Goal: Information Seeking & Learning: Learn about a topic

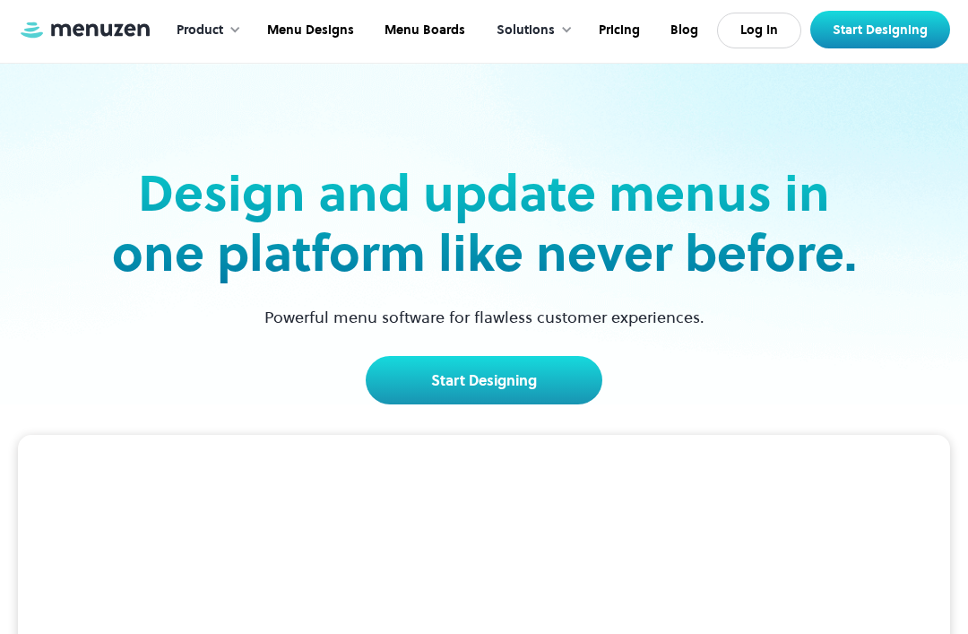
click at [446, 386] on link "Start Designing" at bounding box center [484, 380] width 237 height 48
click at [223, 30] on div "Product" at bounding box center [200, 31] width 47 height 20
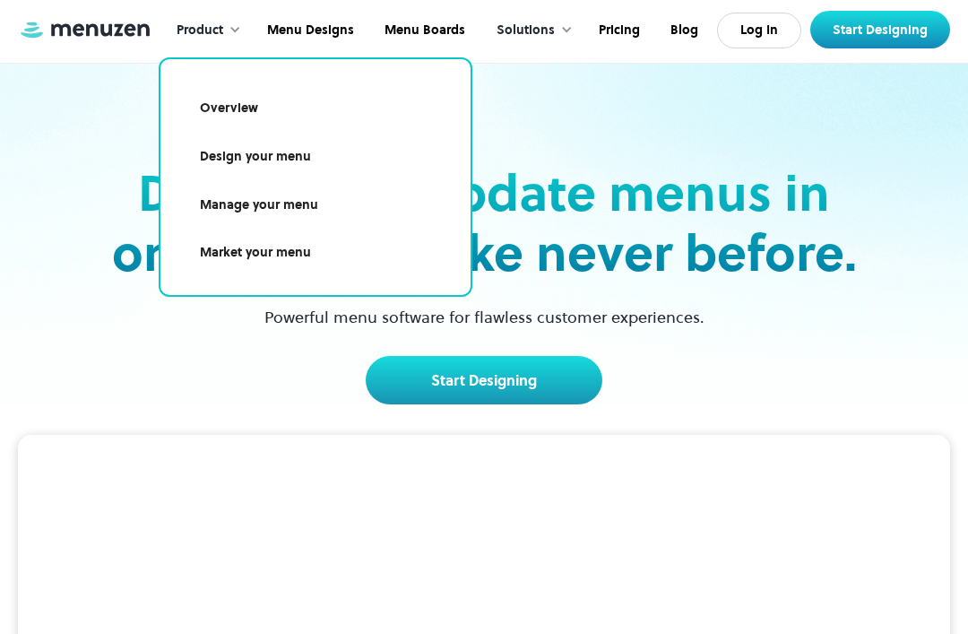
click at [247, 108] on link "Overview" at bounding box center [315, 108] width 267 height 41
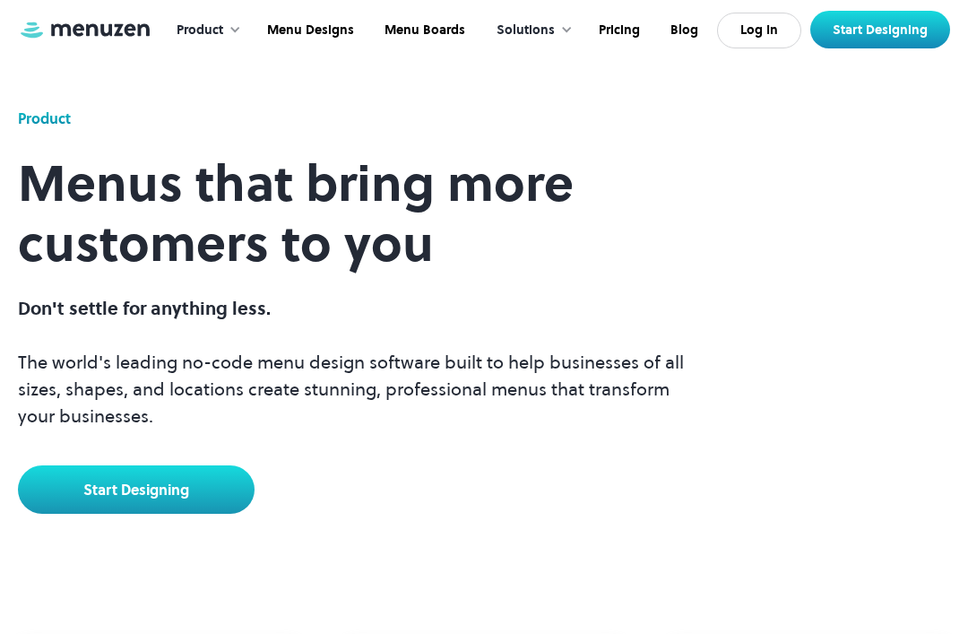
click at [330, 40] on link "Menu Designs" at bounding box center [308, 31] width 117 height 56
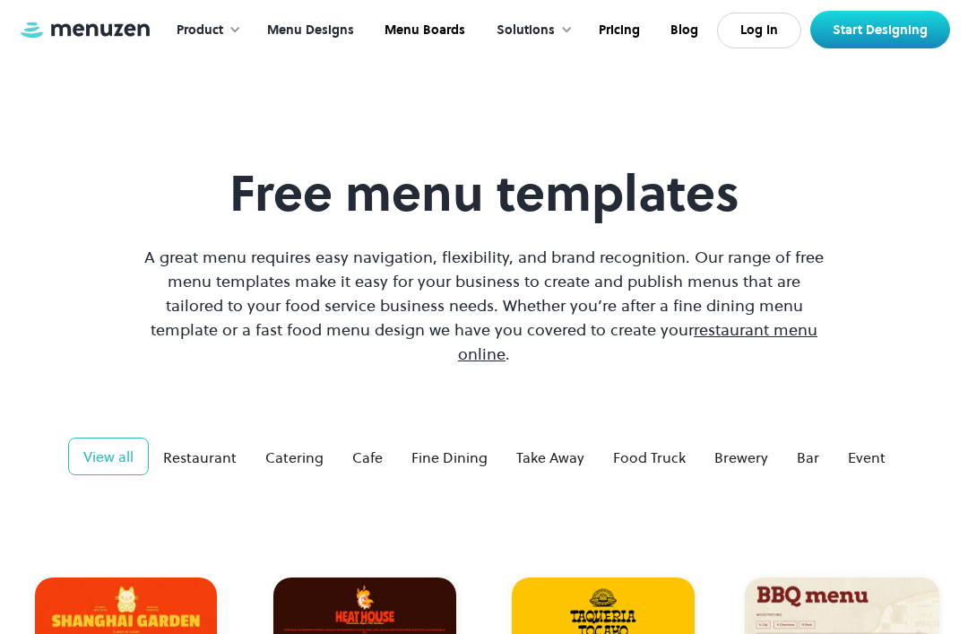
click at [229, 446] on div "Restaurant" at bounding box center [199, 457] width 73 height 22
click at [619, 25] on link "Pricing" at bounding box center [618, 31] width 72 height 56
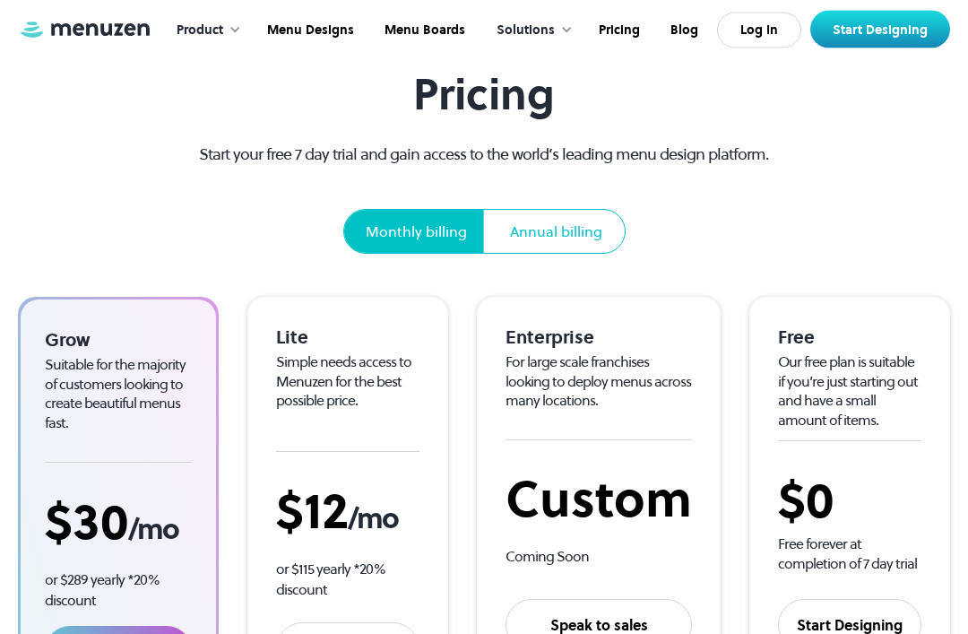
scroll to position [94, 0]
click at [598, 248] on div "Annual billing" at bounding box center [555, 231] width 135 height 43
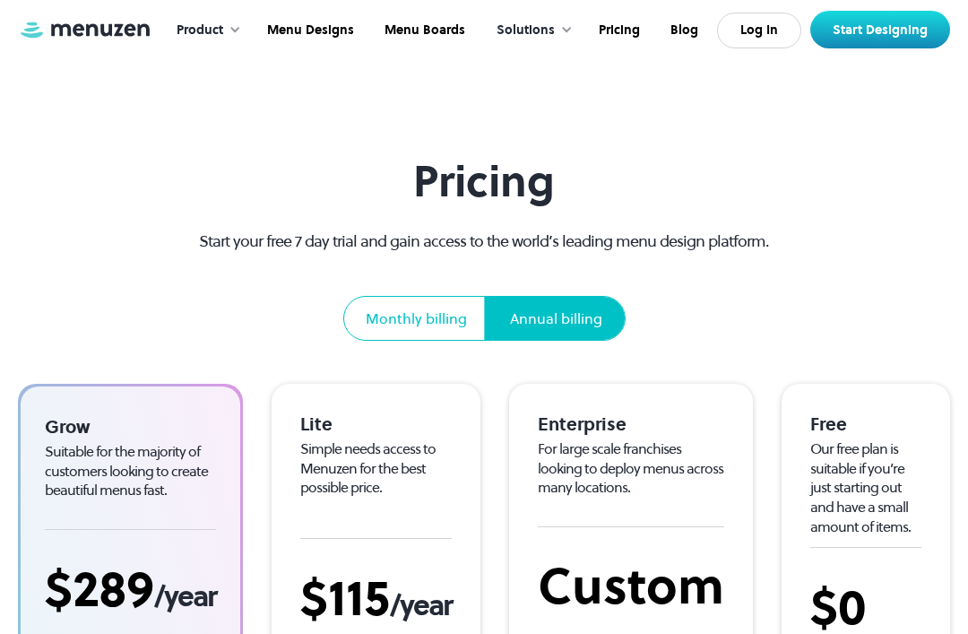
scroll to position [0, 0]
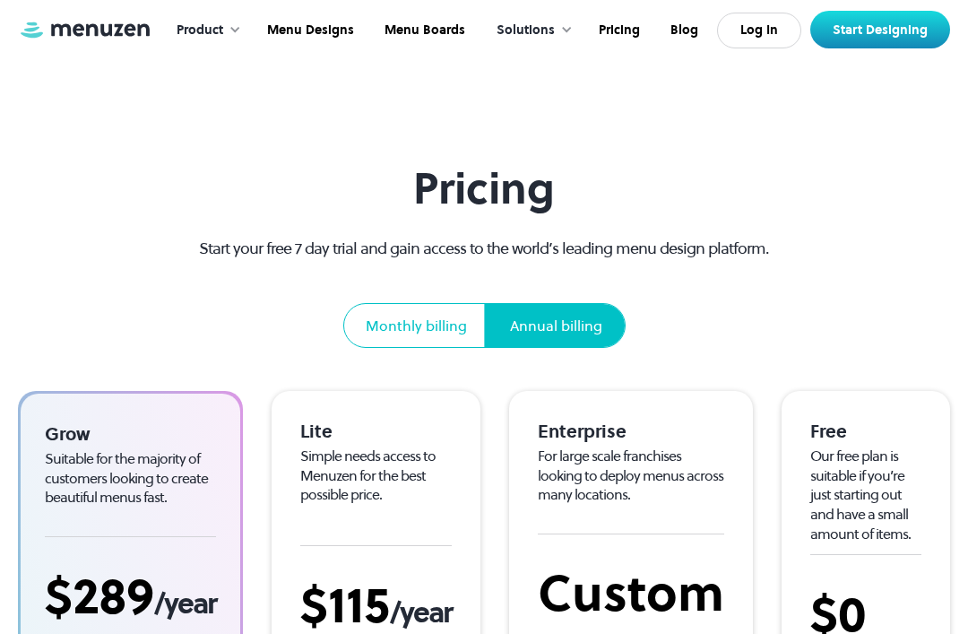
click at [624, 37] on link "Pricing" at bounding box center [618, 31] width 72 height 56
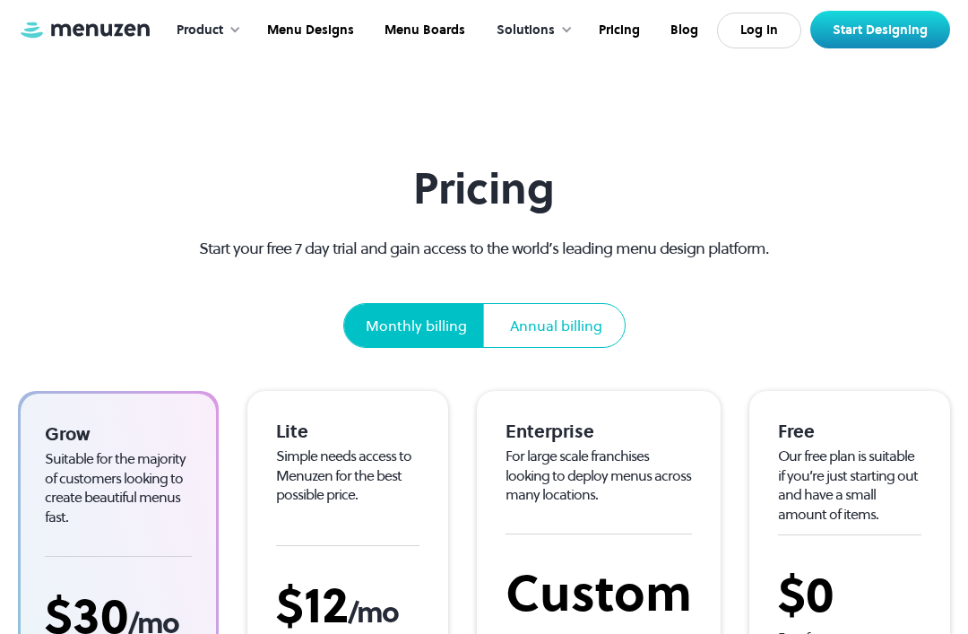
click at [557, 32] on div "Solutions" at bounding box center [530, 31] width 103 height 56
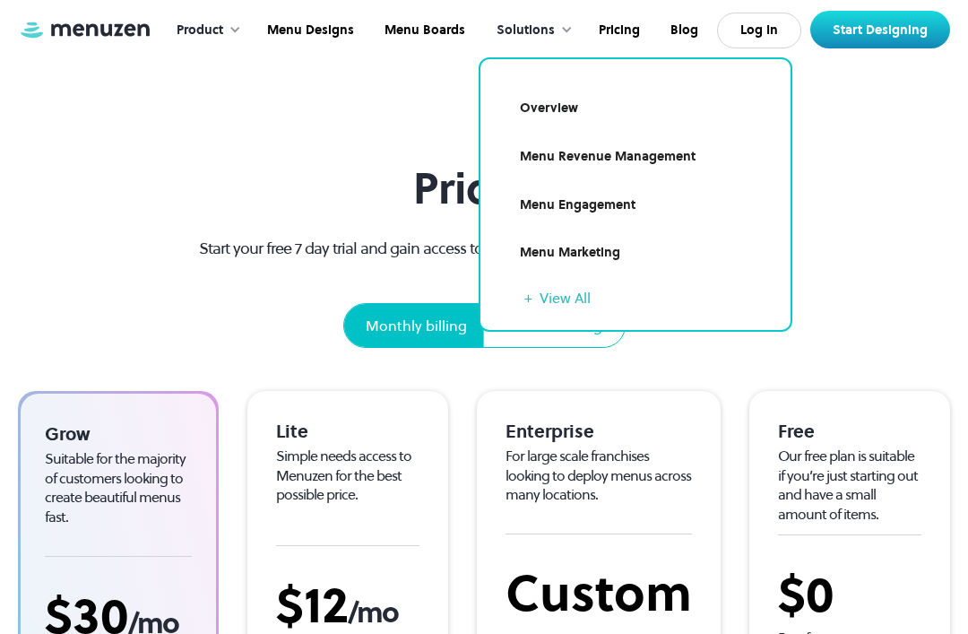
click at [563, 106] on link "Overview" at bounding box center [635, 108] width 267 height 41
